Goal: Information Seeking & Learning: Learn about a topic

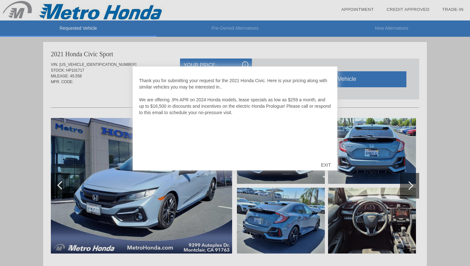
click at [328, 167] on div "EXIT" at bounding box center [326, 164] width 23 height 19
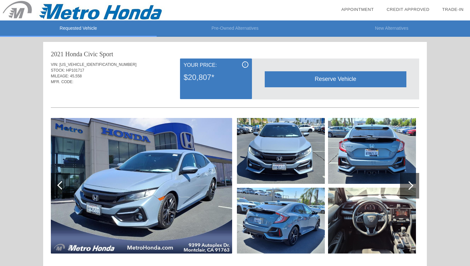
click at [416, 187] on div at bounding box center [409, 186] width 19 height 26
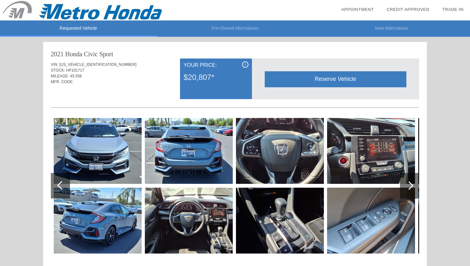
click at [416, 187] on div at bounding box center [409, 186] width 19 height 26
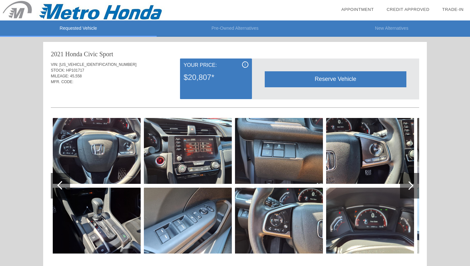
click at [55, 184] on div at bounding box center [60, 186] width 19 height 26
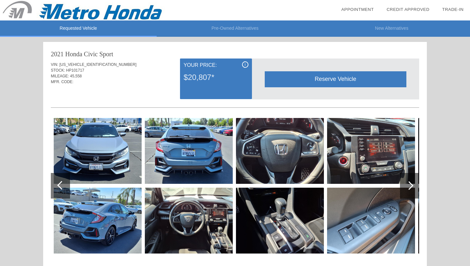
click at [55, 184] on div at bounding box center [60, 186] width 19 height 26
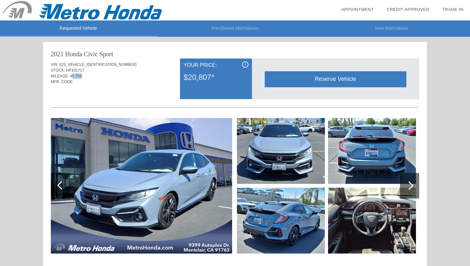
drag, startPoint x: 72, startPoint y: 78, endPoint x: 85, endPoint y: 78, distance: 13.4
click at [85, 78] on div "MILEAGE: 45,558" at bounding box center [235, 76] width 368 height 6
click at [85, 72] on div "STOCK: HP101717" at bounding box center [235, 70] width 368 height 6
drag, startPoint x: 71, startPoint y: 75, endPoint x: 83, endPoint y: 75, distance: 12.2
click at [83, 75] on div "MILEAGE: 45,558" at bounding box center [235, 76] width 368 height 6
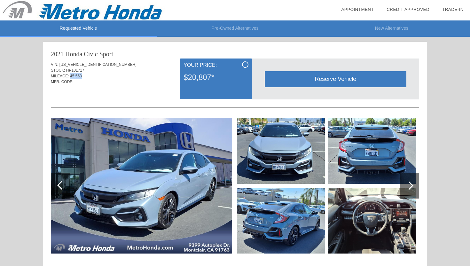
drag, startPoint x: 71, startPoint y: 76, endPoint x: 85, endPoint y: 76, distance: 14.7
click at [85, 76] on div "MILEAGE: 45,558" at bounding box center [235, 76] width 368 height 6
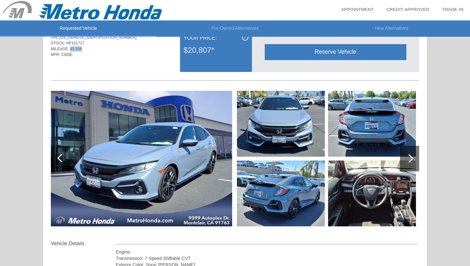
scroll to position [29, 0]
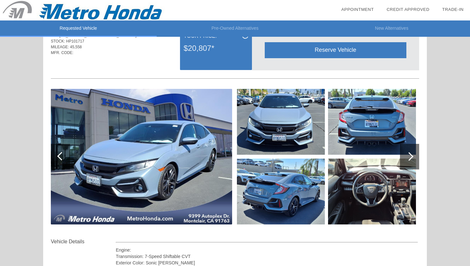
click at [411, 156] on div at bounding box center [409, 156] width 9 height 9
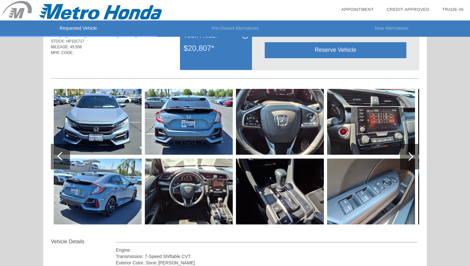
click at [411, 159] on div at bounding box center [409, 157] width 19 height 26
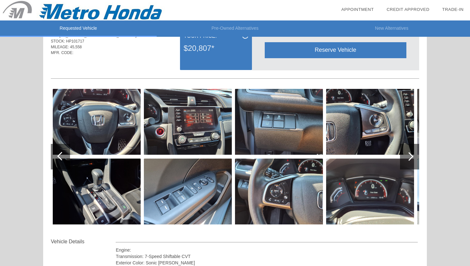
click at [411, 159] on div at bounding box center [409, 157] width 19 height 26
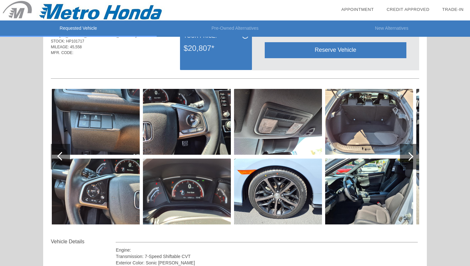
click at [411, 159] on div at bounding box center [409, 157] width 19 height 26
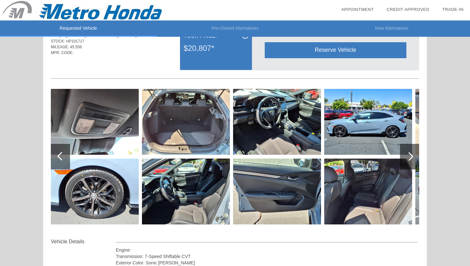
click at [367, 105] on img at bounding box center [368, 122] width 88 height 66
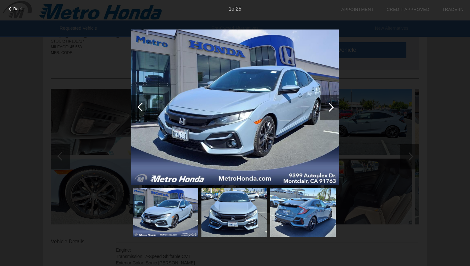
click at [330, 107] on div at bounding box center [329, 107] width 9 height 9
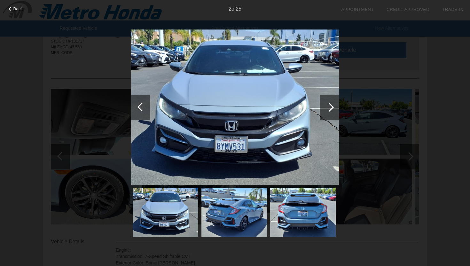
click at [330, 107] on div at bounding box center [329, 107] width 9 height 9
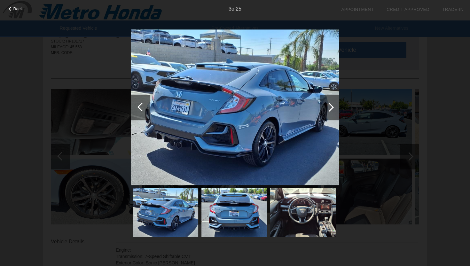
click at [330, 107] on div at bounding box center [329, 107] width 9 height 9
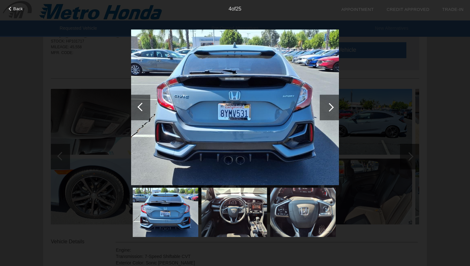
click at [330, 107] on div at bounding box center [329, 107] width 9 height 9
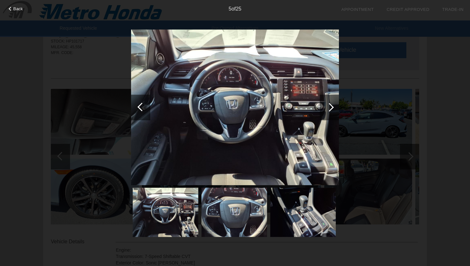
click at [330, 107] on div at bounding box center [329, 107] width 9 height 9
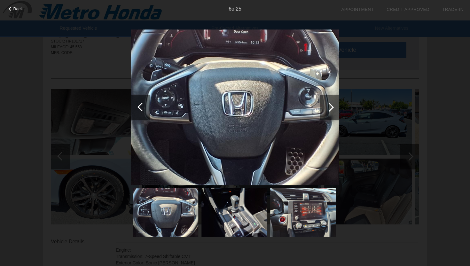
click at [330, 107] on div at bounding box center [329, 107] width 9 height 9
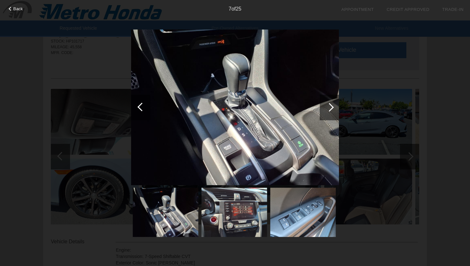
click at [330, 107] on div at bounding box center [329, 107] width 9 height 9
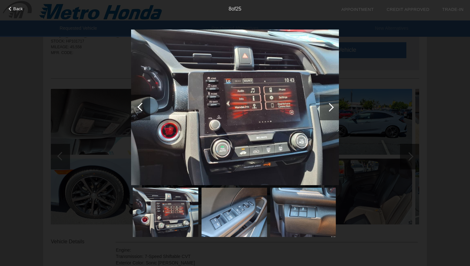
click at [330, 107] on div at bounding box center [329, 107] width 9 height 9
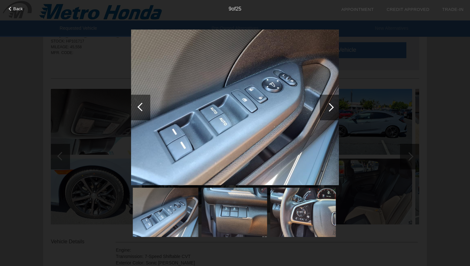
click at [330, 107] on div at bounding box center [329, 107] width 9 height 9
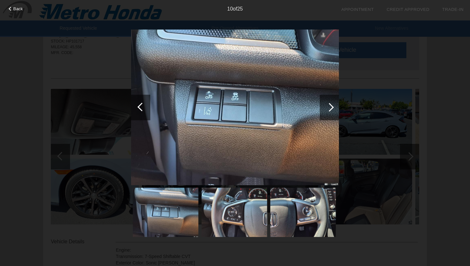
click at [330, 107] on div at bounding box center [329, 107] width 9 height 9
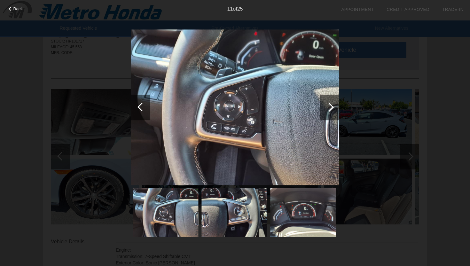
click at [330, 107] on div at bounding box center [329, 107] width 9 height 9
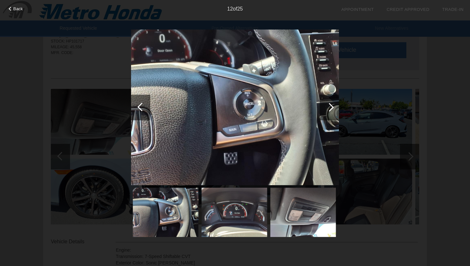
click at [330, 107] on div at bounding box center [329, 107] width 9 height 9
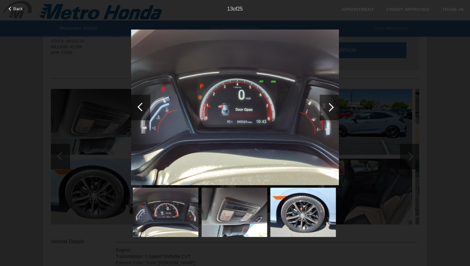
click at [330, 107] on div at bounding box center [329, 107] width 9 height 9
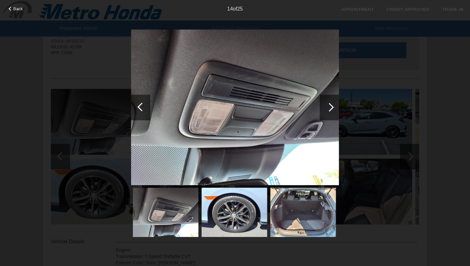
click at [330, 107] on div at bounding box center [329, 107] width 9 height 9
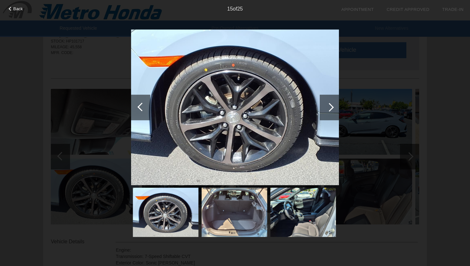
click at [330, 107] on div at bounding box center [329, 107] width 9 height 9
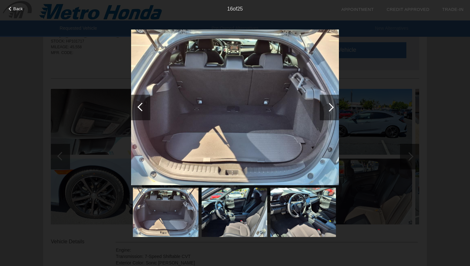
click at [330, 106] on div at bounding box center [329, 107] width 9 height 9
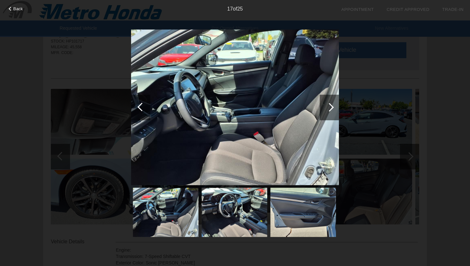
click at [330, 106] on div at bounding box center [329, 107] width 9 height 9
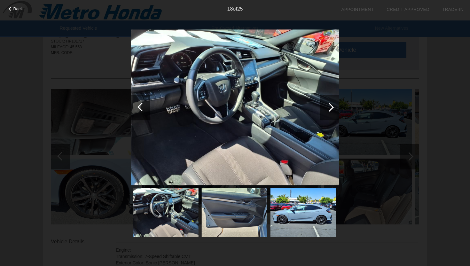
click at [330, 106] on div at bounding box center [329, 107] width 9 height 9
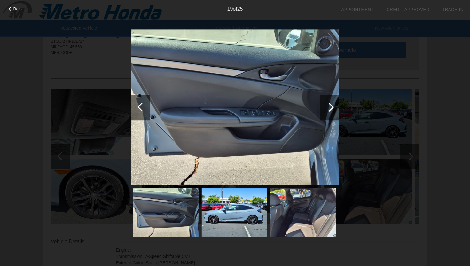
click at [330, 106] on div at bounding box center [329, 107] width 9 height 9
